Goal: Task Accomplishment & Management: Manage account settings

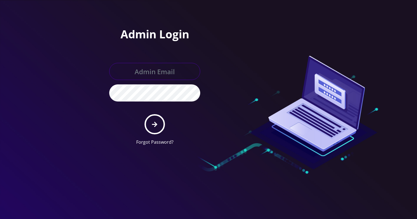
click at [159, 65] on input "text" at bounding box center [154, 71] width 91 height 17
type input "[EMAIL_ADDRESS][DOMAIN_NAME]"
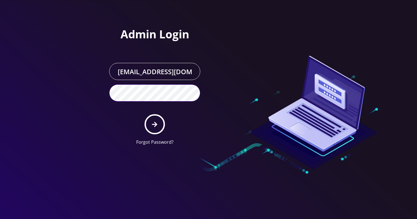
click at [144, 114] on button "submit" at bounding box center [154, 124] width 20 height 20
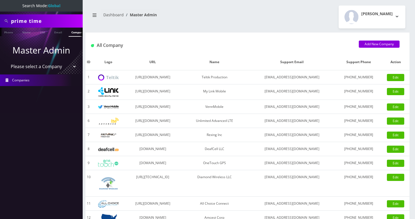
click at [72, 32] on link "Company" at bounding box center [78, 32] width 18 height 9
type input "[PERSON_NAME][EMAIL_ADDRESS][DOMAIN_NAME]"
click at [72, 35] on link "Company" at bounding box center [78, 32] width 18 height 9
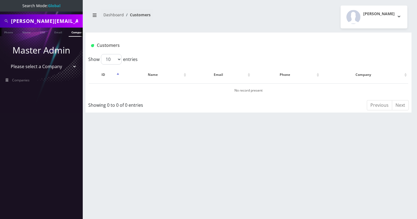
click at [48, 24] on input "walter.b@atrigos.com" at bounding box center [46, 21] width 70 height 10
type input "prime time"
click at [75, 34] on link "Company" at bounding box center [78, 32] width 18 height 9
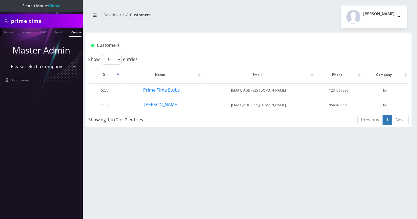
scroll to position [0, 3]
click at [159, 105] on button "[PERSON_NAME]" at bounding box center [161, 104] width 35 height 7
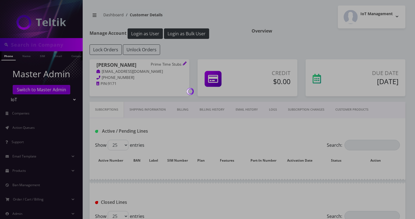
type input "prime time"
type input "[PHONE_NUMBER]"
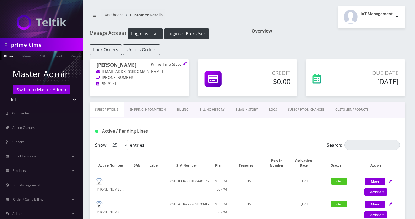
click at [344, 110] on link "CUSTOMER PRODUCTS" at bounding box center [352, 110] width 44 height 16
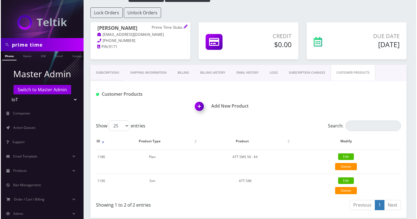
scroll to position [42, 0]
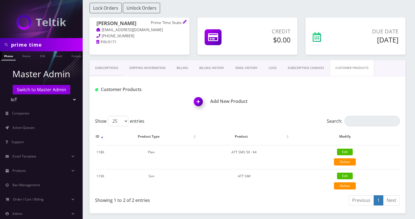
click at [197, 101] on img at bounding box center [199, 103] width 16 height 16
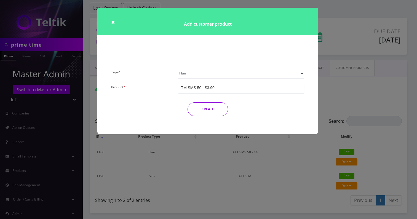
click at [190, 74] on select "Plan Device Sim Addon One-off" at bounding box center [241, 73] width 126 height 10
select select "3"
click at [178, 68] on select "Plan Device Sim Addon One-off" at bounding box center [241, 73] width 126 height 10
click at [198, 90] on div "TMO SMS SIM" at bounding box center [194, 88] width 26 height 6
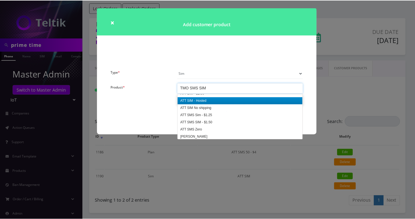
scroll to position [49, 0]
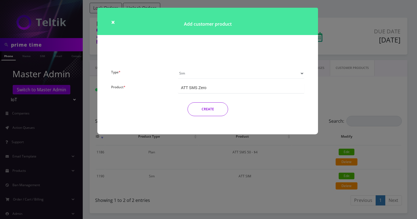
click at [206, 108] on button "CREATE" at bounding box center [207, 109] width 41 height 14
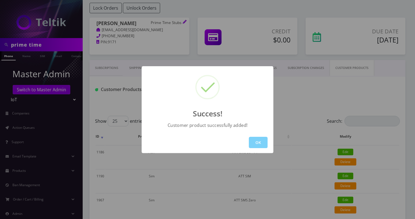
click at [178, 35] on div "Success! Customer product successfully added! OK" at bounding box center [207, 109] width 415 height 219
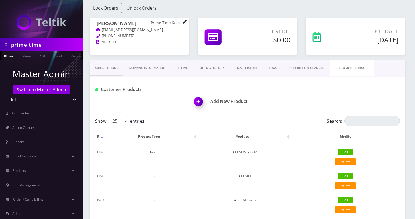
click at [184, 21] on icon at bounding box center [185, 22] width 4 height 4
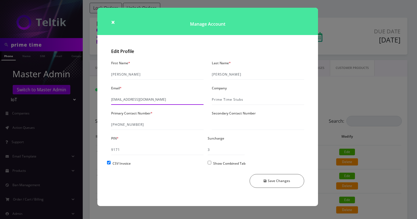
click at [158, 103] on input "primetimestubs@gmail.com" at bounding box center [157, 99] width 92 height 10
type input "[EMAIL_ADDRESS][DOMAIN_NAME]"
click at [288, 184] on button "Save Changes" at bounding box center [276, 181] width 55 height 14
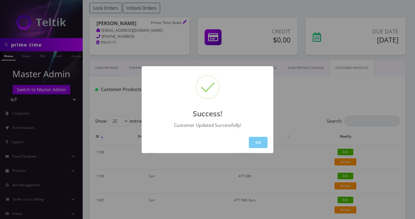
click at [255, 146] on button "OK" at bounding box center [258, 142] width 19 height 11
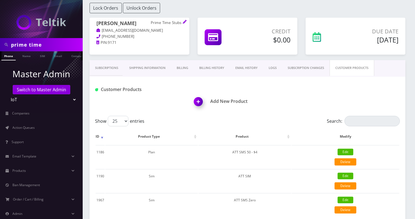
scroll to position [0, 0]
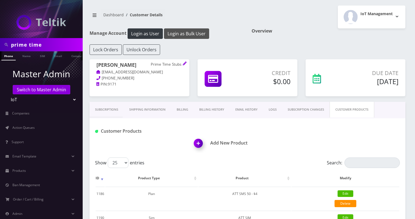
click at [182, 36] on button "Login as Bulk User" at bounding box center [186, 33] width 45 height 10
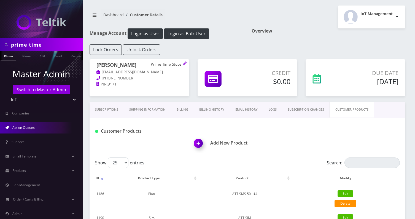
click at [25, 128] on span "Action Queues" at bounding box center [23, 127] width 22 height 5
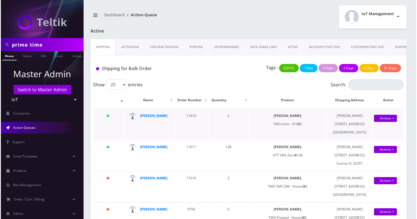
scroll to position [8, 0]
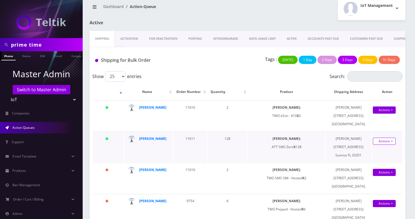
click at [381, 142] on link "Actions" at bounding box center [384, 141] width 23 height 7
click at [374, 151] on link "Shipped" at bounding box center [382, 151] width 44 height 8
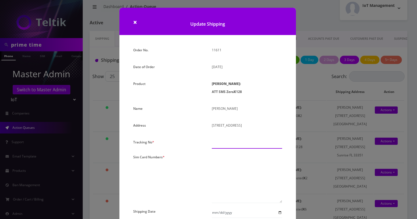
click at [239, 149] on input "text" at bounding box center [247, 143] width 70 height 10
type input "000000"
click at [235, 174] on textarea at bounding box center [247, 178] width 70 height 50
paste textarea "89010303300127824010 89010303300127824028 89010303300127824036 8901030330012782…"
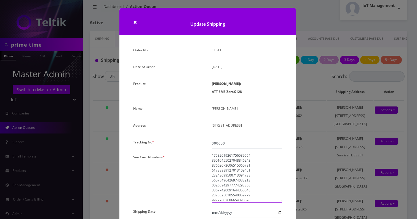
scroll to position [96, 0]
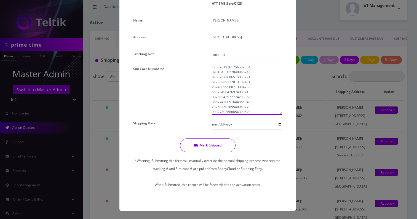
type textarea "89010303300127824010 89010303300127824028 89010303300127824036 8901030330012782…"
click at [228, 126] on input "Shipping Date" at bounding box center [247, 124] width 70 height 10
click at [279, 125] on input "Shipping Date" at bounding box center [247, 124] width 70 height 10
type input "2025-09-17"
click at [208, 142] on button "Mark Shipped" at bounding box center [207, 145] width 55 height 14
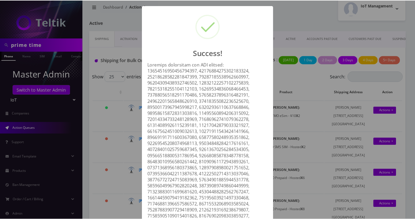
scroll to position [258, 0]
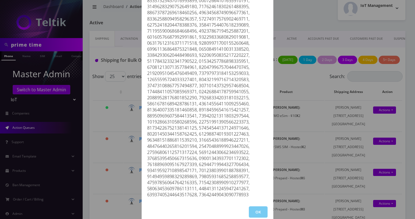
click at [252, 206] on button "OK" at bounding box center [258, 211] width 19 height 11
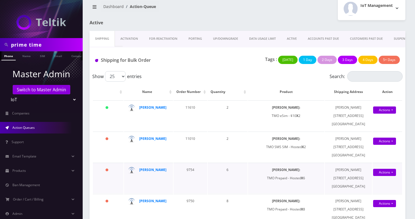
scroll to position [0, 0]
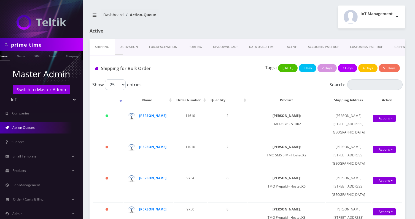
scroll to position [0, 8]
click at [64, 57] on link "Company" at bounding box center [69, 55] width 18 height 9
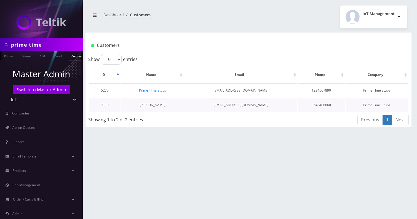
click at [154, 106] on link "[PERSON_NAME]" at bounding box center [152, 105] width 26 height 5
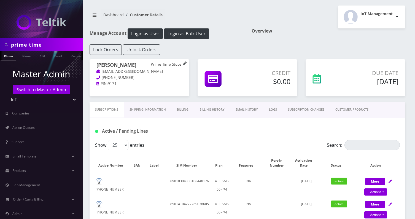
click at [184, 62] on icon at bounding box center [185, 63] width 4 height 4
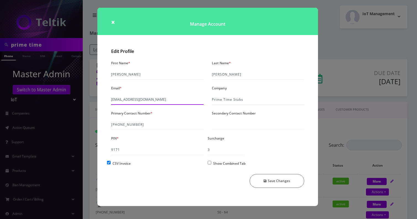
click at [138, 98] on input "[EMAIL_ADDRESS][DOMAIN_NAME]" at bounding box center [157, 99] width 92 height 10
type input "[EMAIL_ADDRESS][DOMAIN_NAME]"
click at [274, 183] on button "Save Changes" at bounding box center [276, 181] width 55 height 14
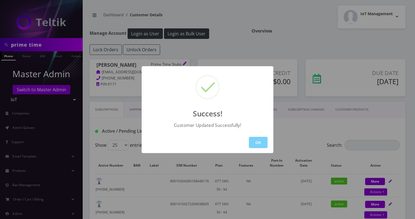
click at [244, 140] on div "OK" at bounding box center [208, 142] width 132 height 21
click at [254, 141] on button "OK" at bounding box center [258, 142] width 19 height 11
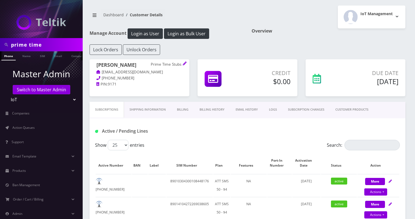
click at [348, 109] on link "CUSTOMER PRODUCTS" at bounding box center [352, 110] width 44 height 16
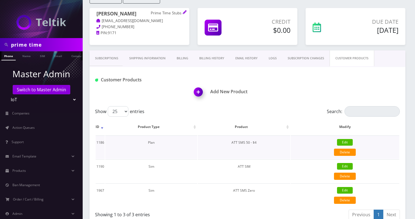
scroll to position [69, 0]
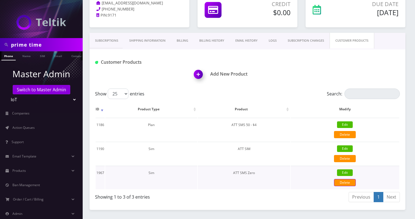
click at [340, 182] on link "Delete" at bounding box center [345, 182] width 22 height 7
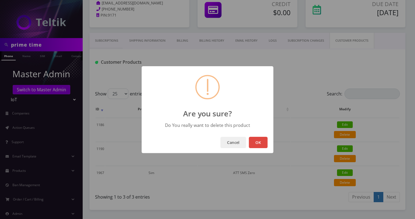
click at [260, 142] on button "OK" at bounding box center [258, 142] width 19 height 11
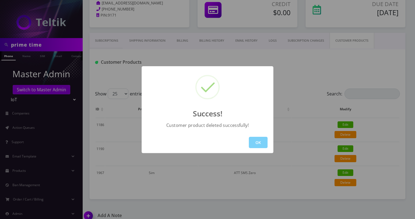
scroll to position [63, 0]
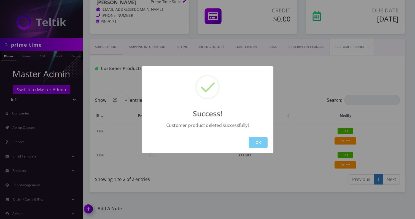
click at [259, 142] on button "OK" at bounding box center [258, 142] width 19 height 11
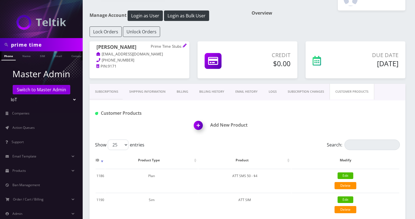
scroll to position [12, 0]
